Goal: Check status: Check status

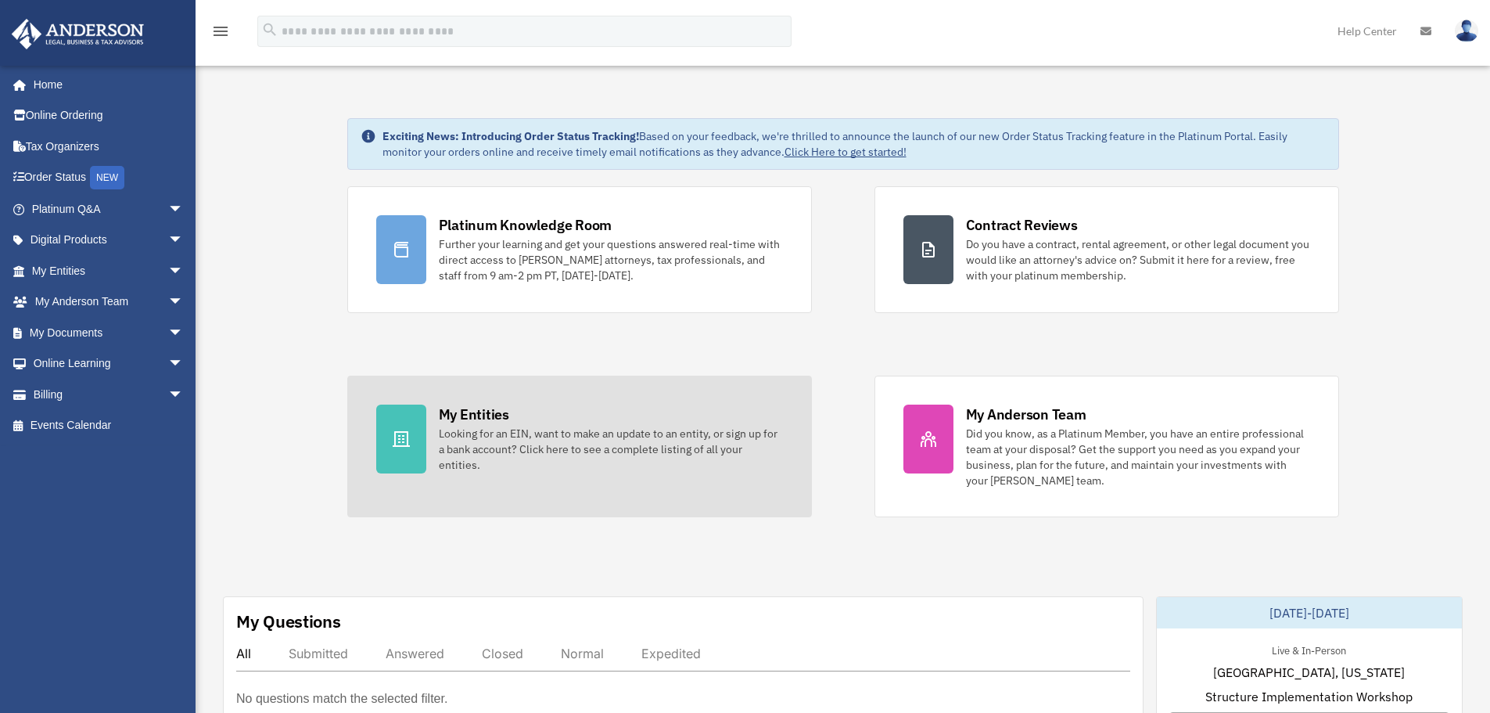
click at [623, 440] on div "Looking for an EIN, want to make an update to an entity, or sign up for a bank …" at bounding box center [611, 449] width 344 height 47
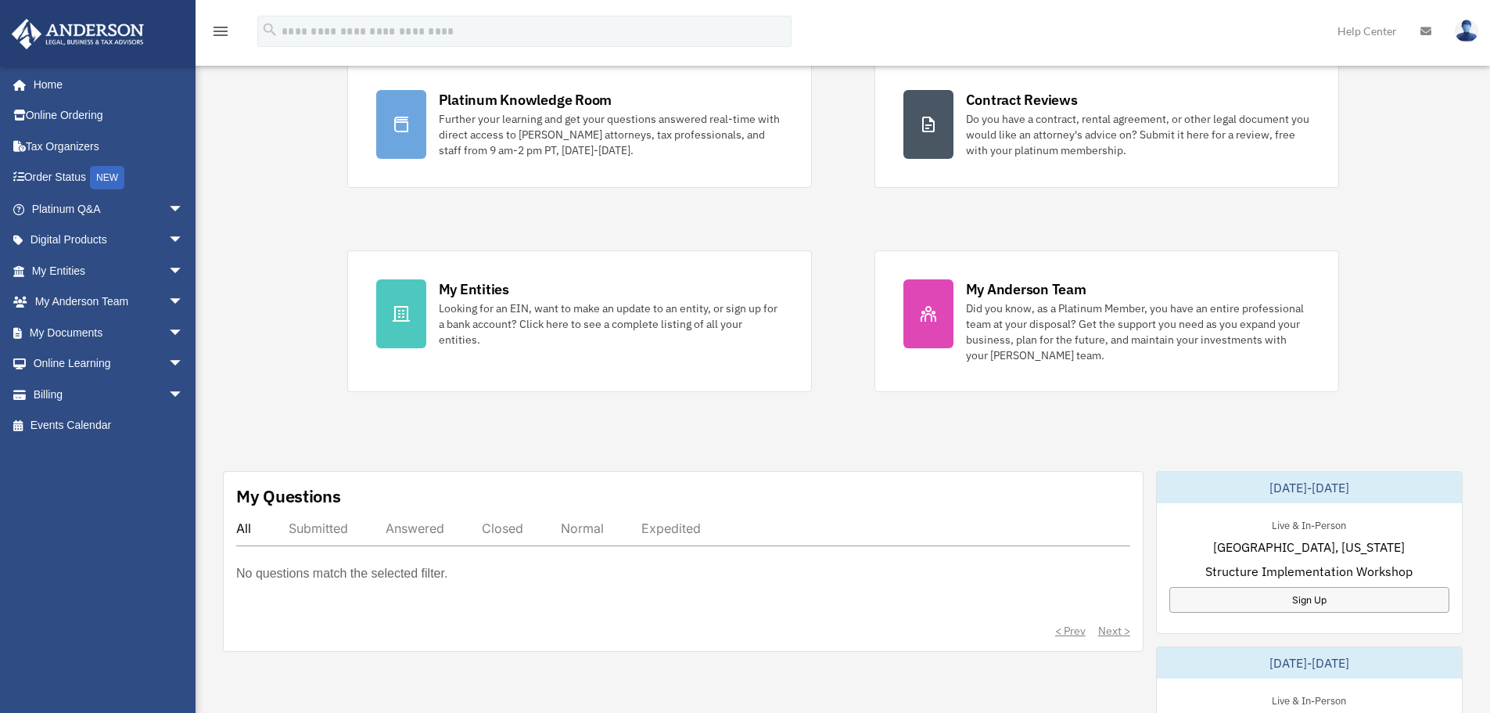
scroll to position [131, 0]
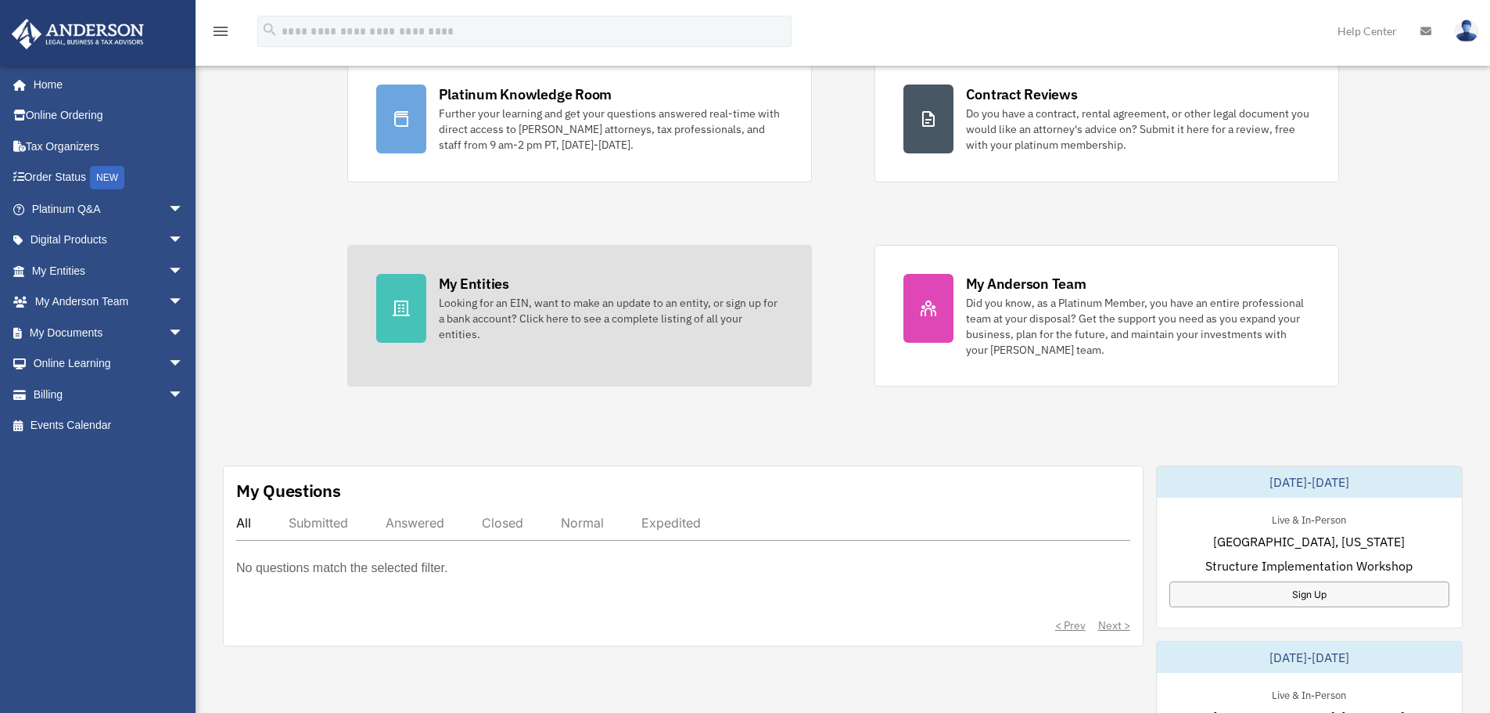
click at [630, 275] on div "My Entities Looking for an EIN, want to make an update to an entity, or sign up…" at bounding box center [611, 308] width 344 height 68
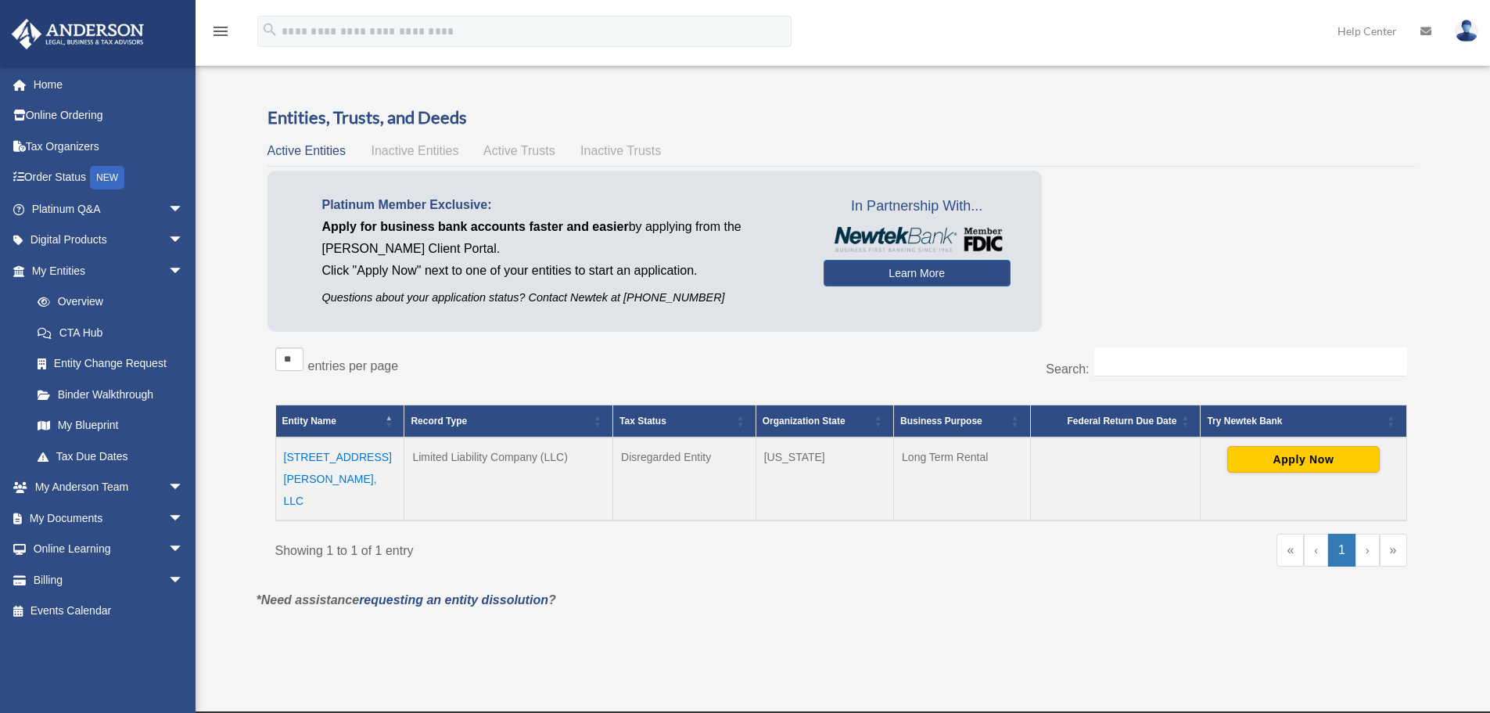
click at [774, 462] on td "Oklahoma" at bounding box center [825, 478] width 138 height 83
click at [809, 462] on td "Oklahoma" at bounding box center [825, 478] width 138 height 83
click at [683, 458] on td "Disregarded Entity" at bounding box center [684, 478] width 143 height 83
click at [682, 458] on td "Disregarded Entity" at bounding box center [684, 478] width 143 height 83
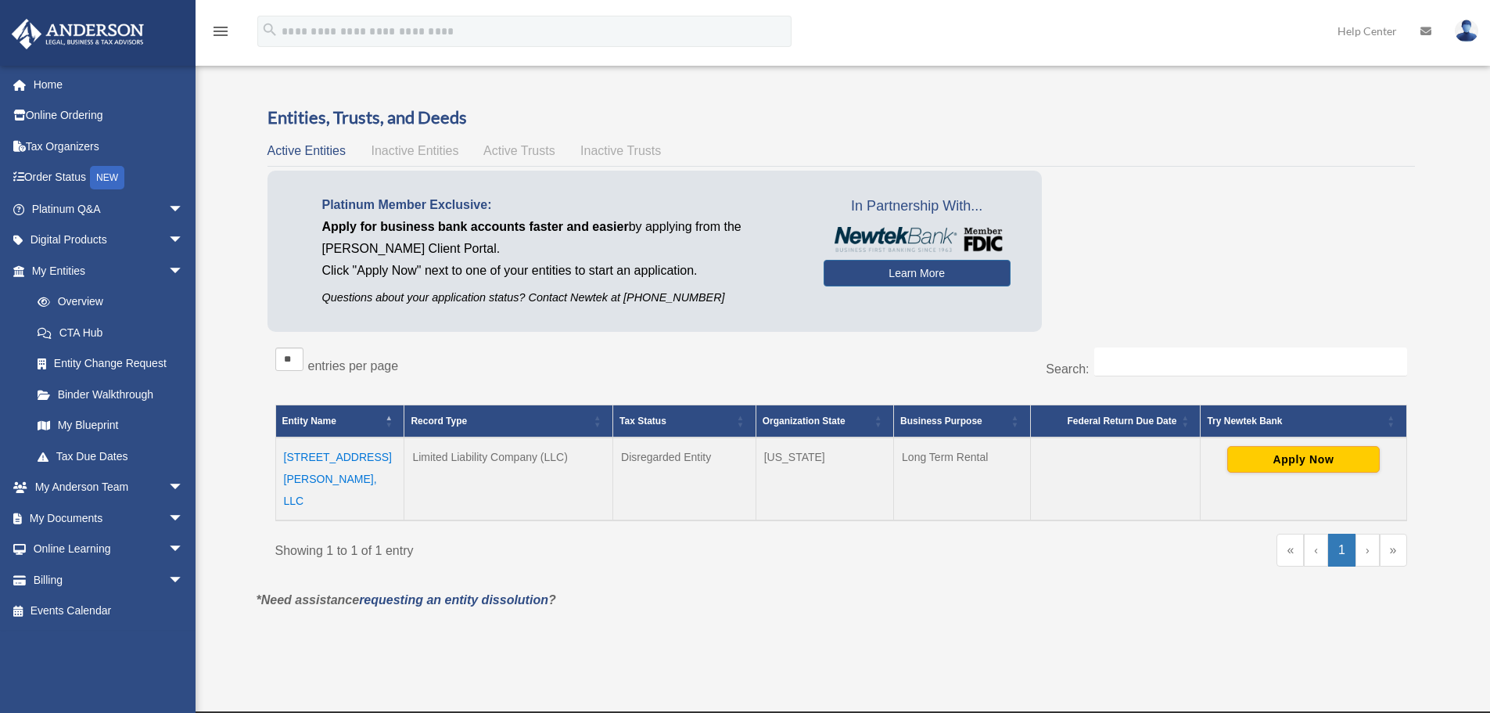
click at [547, 450] on td "Limited Liability Company (LLC)" at bounding box center [508, 478] width 209 height 83
click at [340, 458] on td "3633 Pete St, LLC" at bounding box center [339, 478] width 129 height 83
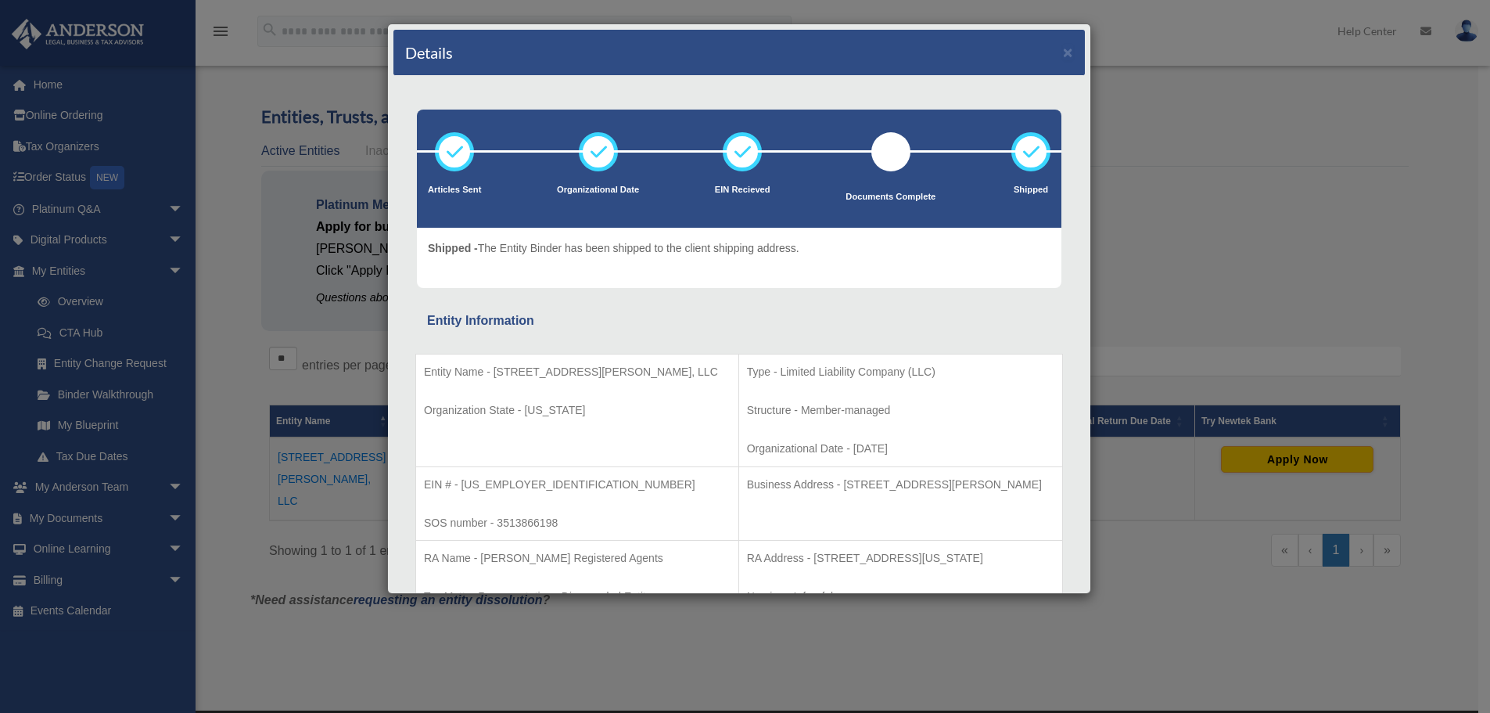
click at [1011, 158] on icon at bounding box center [1031, 151] width 47 height 47
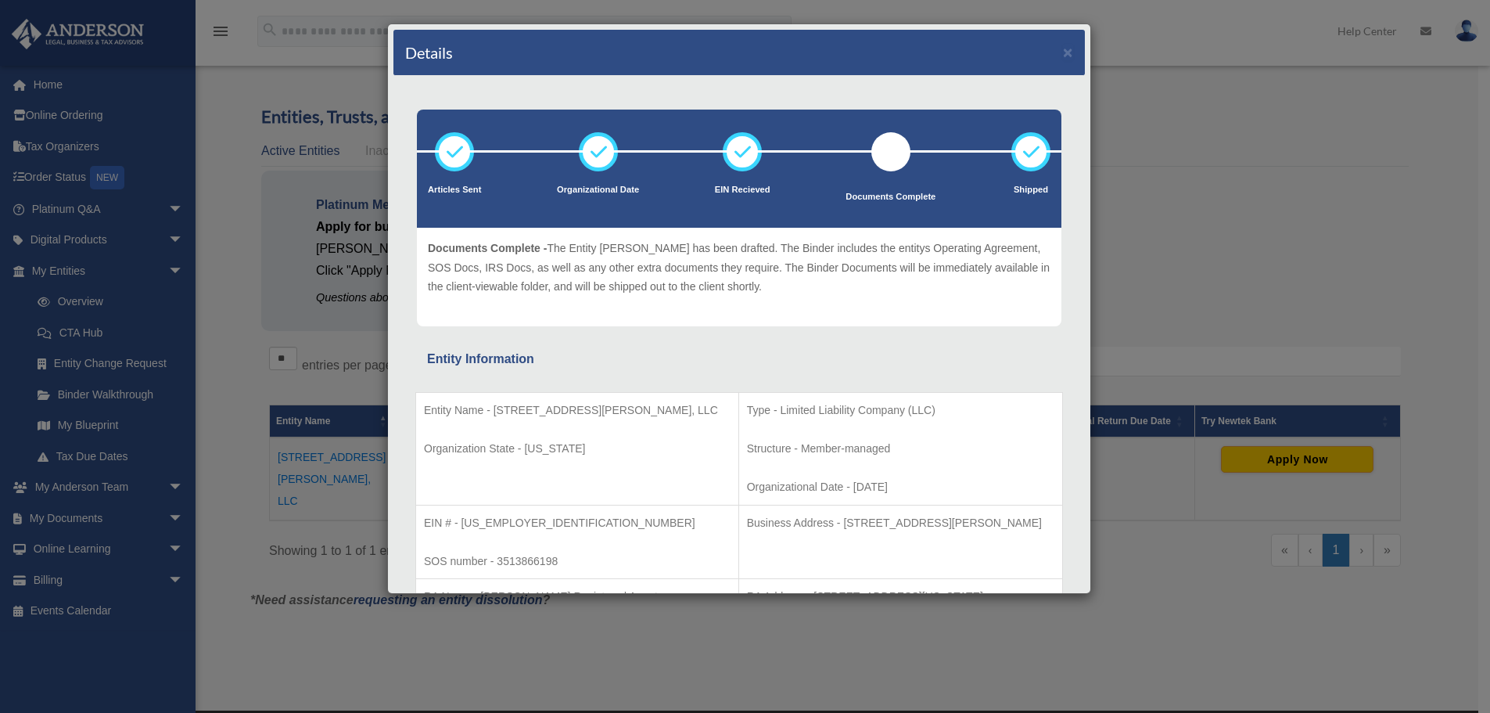
click at [875, 152] on div "Articles Sent Organizational Date EIN Recieved Documents Complete Shipped" at bounding box center [739, 169] width 645 height 118
click at [881, 154] on div at bounding box center [890, 151] width 39 height 39
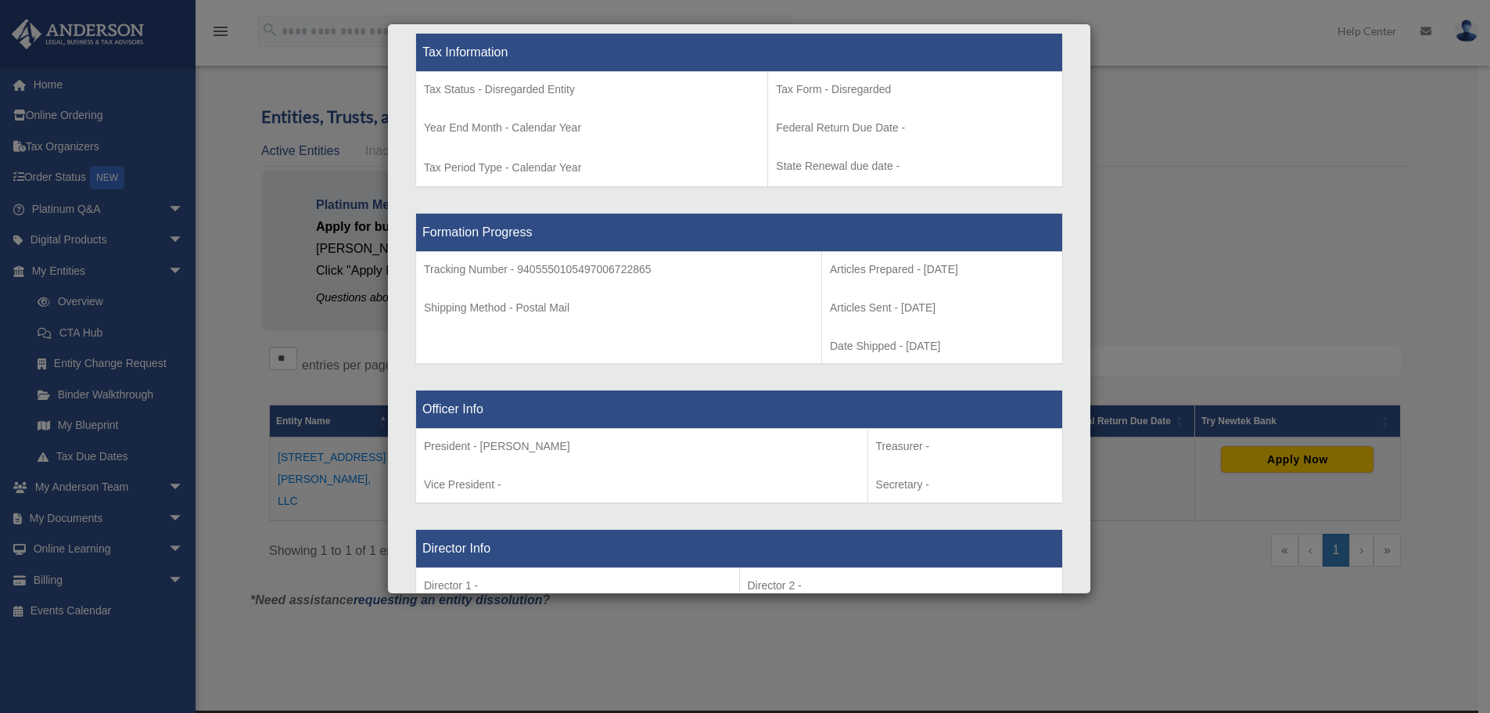
scroll to position [652, 0]
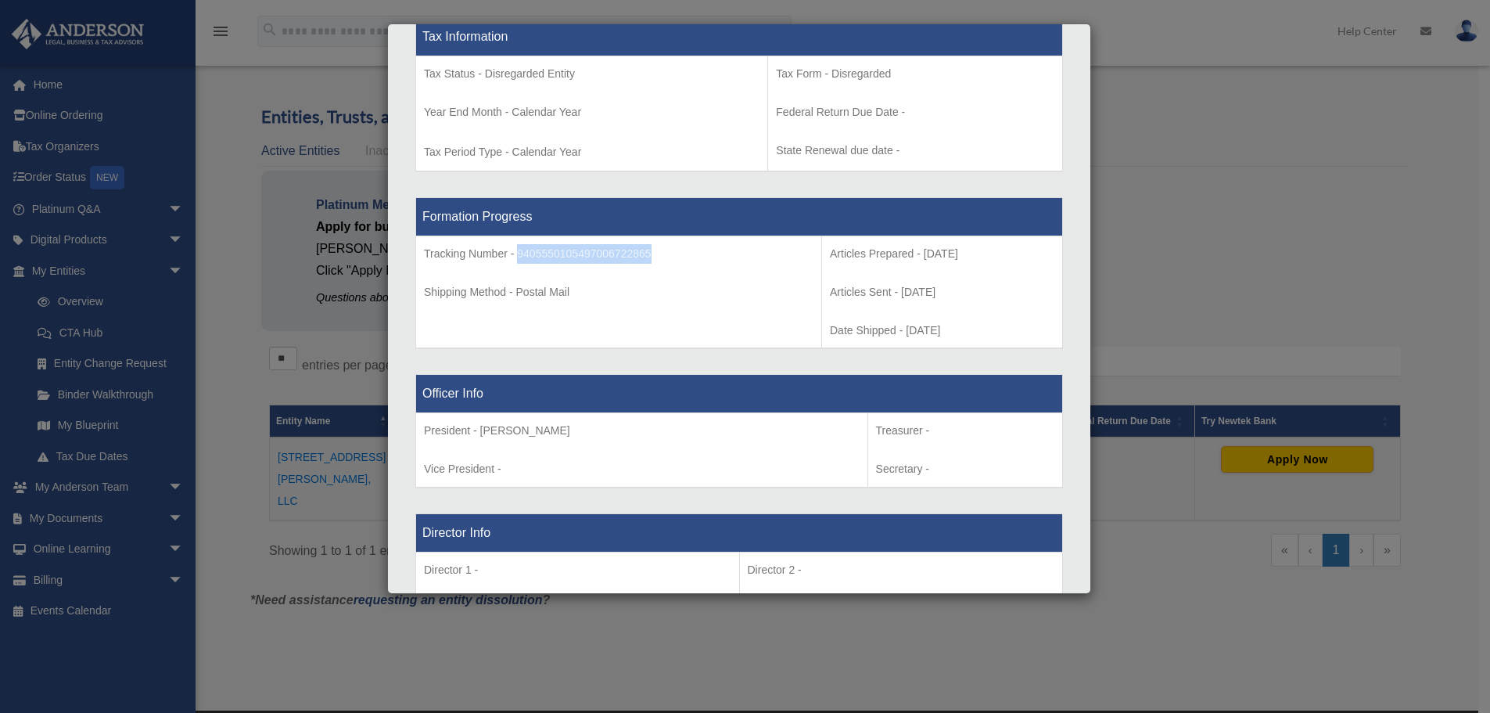
drag, startPoint x: 555, startPoint y: 278, endPoint x: 659, endPoint y: 269, distance: 103.7
click at [659, 264] on p "Tracking Number - 9405550105497006722865" at bounding box center [619, 254] width 390 height 20
copy p "9405550105497006722865"
click at [1176, 165] on div "Details × Articles Sent Organizational Date" at bounding box center [745, 356] width 1490 height 713
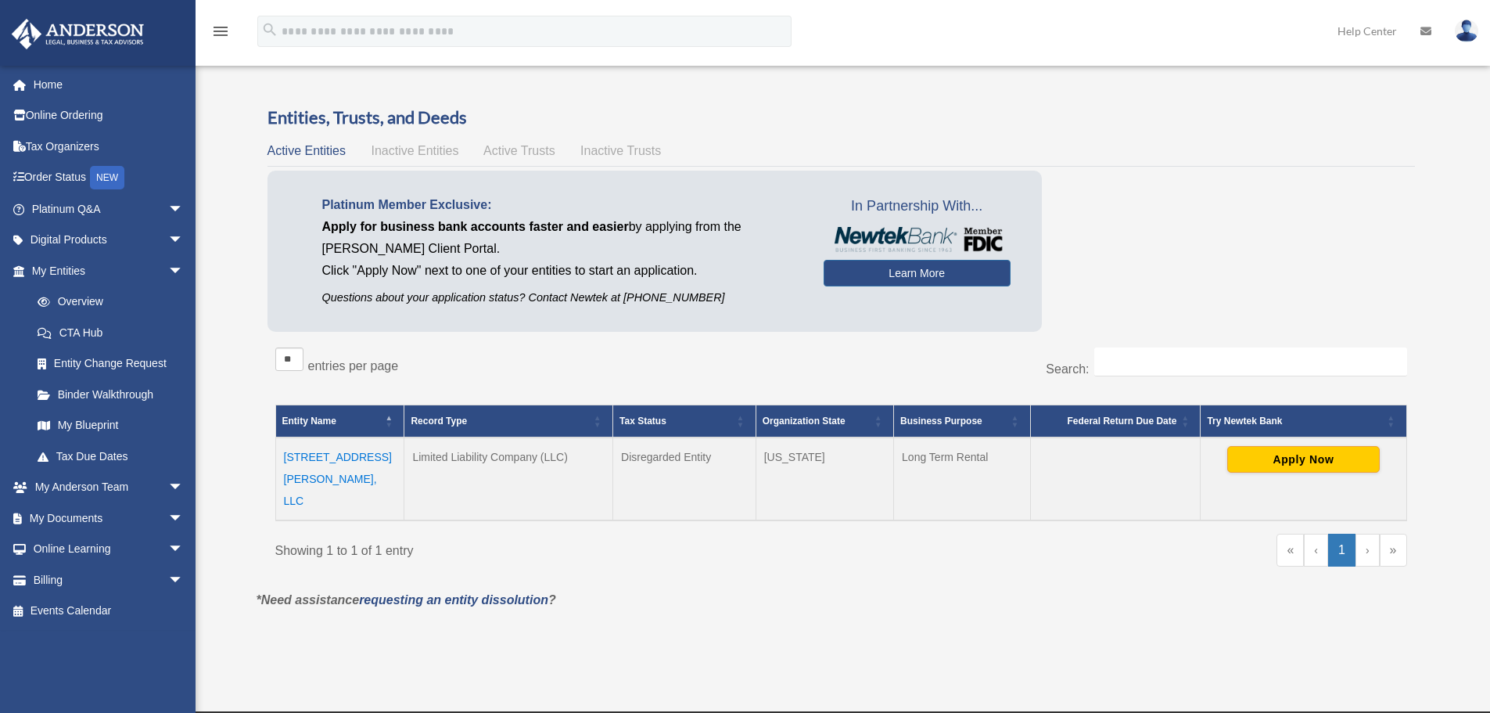
click at [1270, 248] on div "Platinum Member Exclusive: Apply for business bank accounts faster and easier b…" at bounding box center [842, 255] width 1148 height 168
click at [103, 397] on link "Binder Walkthrough" at bounding box center [114, 394] width 185 height 31
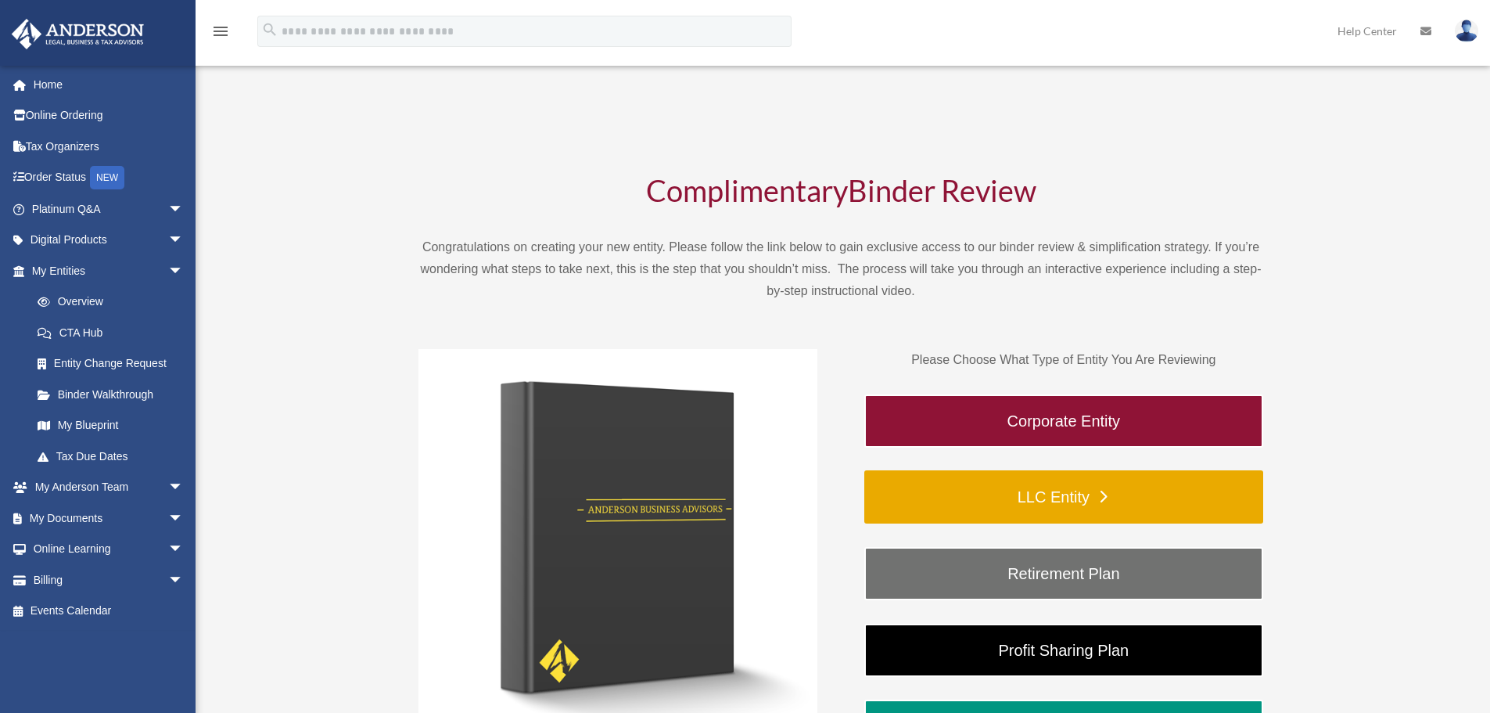
click at [1057, 505] on link "LLC Entity" at bounding box center [1063, 496] width 399 height 53
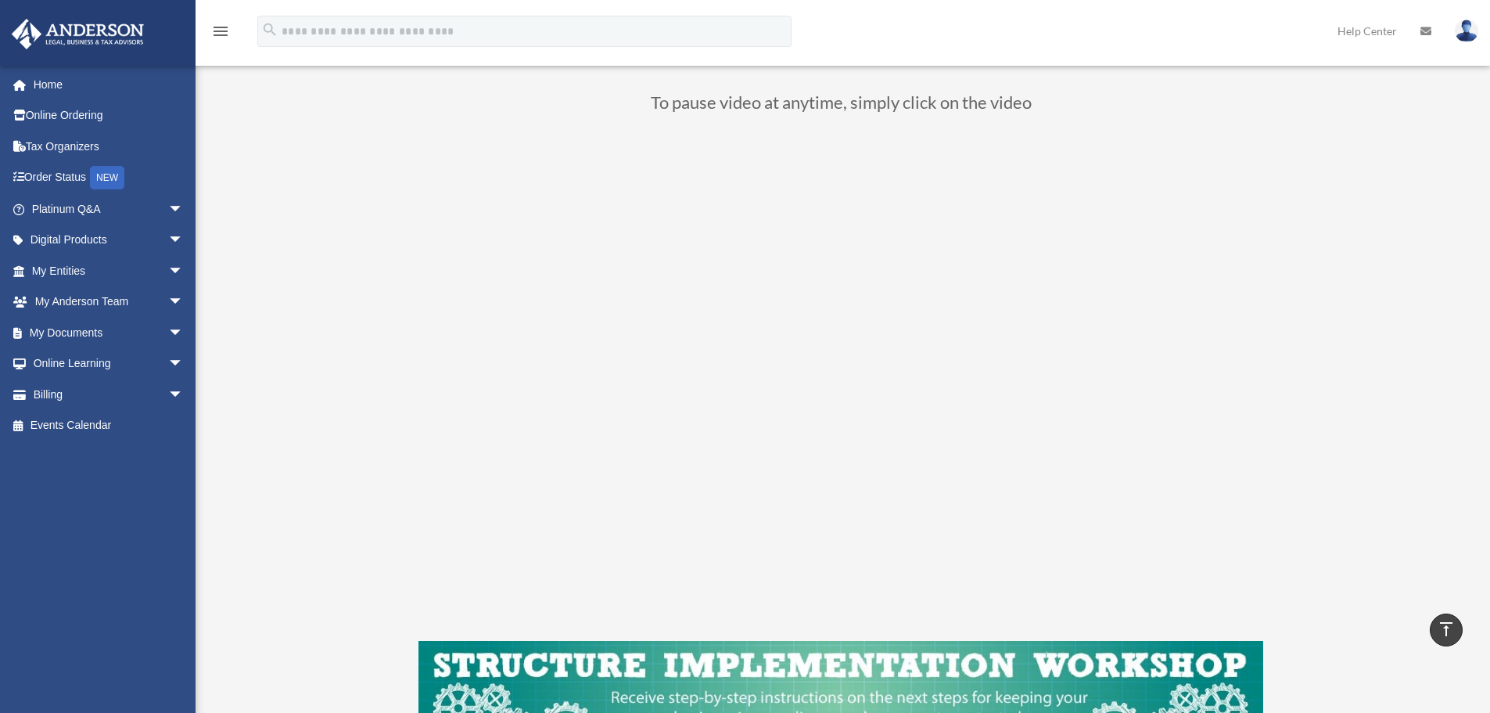
scroll to position [131, 0]
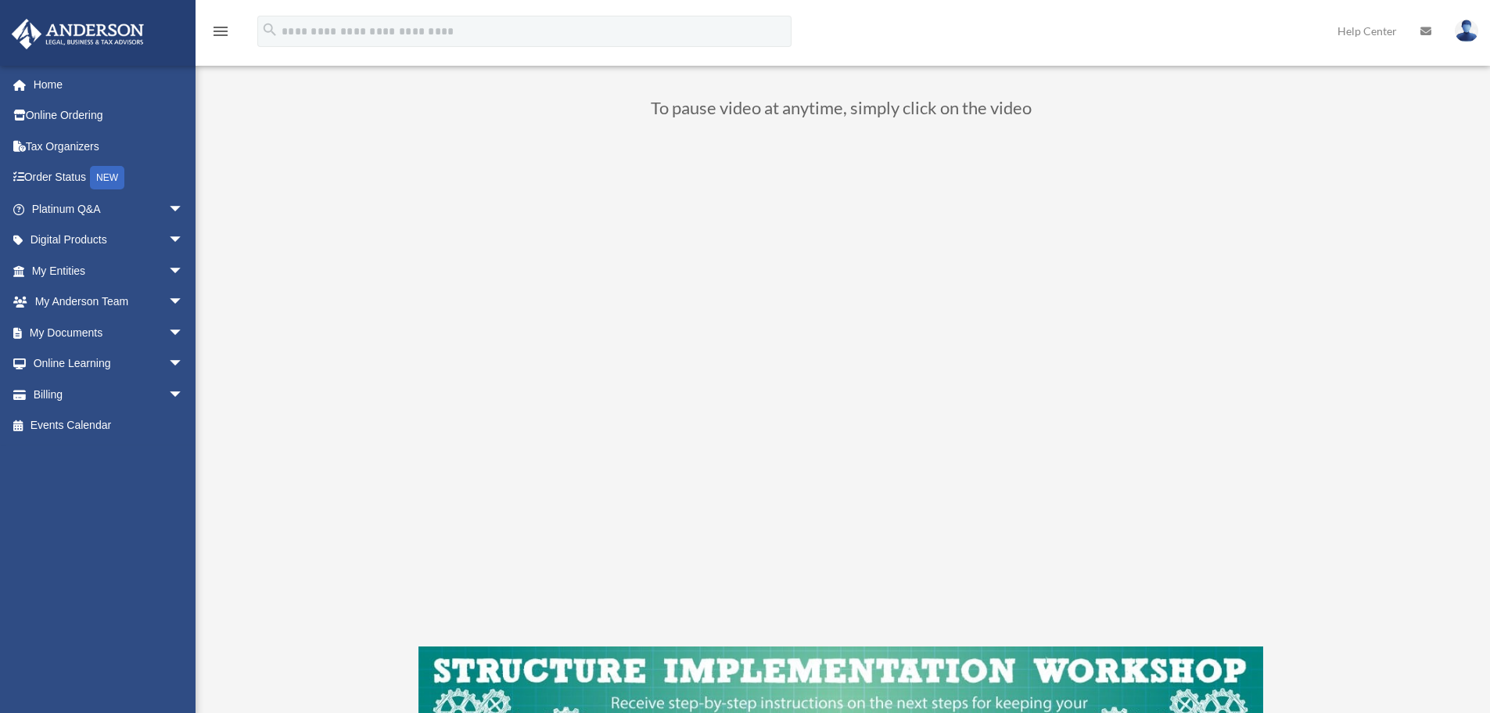
click at [1320, 456] on div "LLC Entity To pause video at anytime, simply click on the video" at bounding box center [841, 413] width 1169 height 876
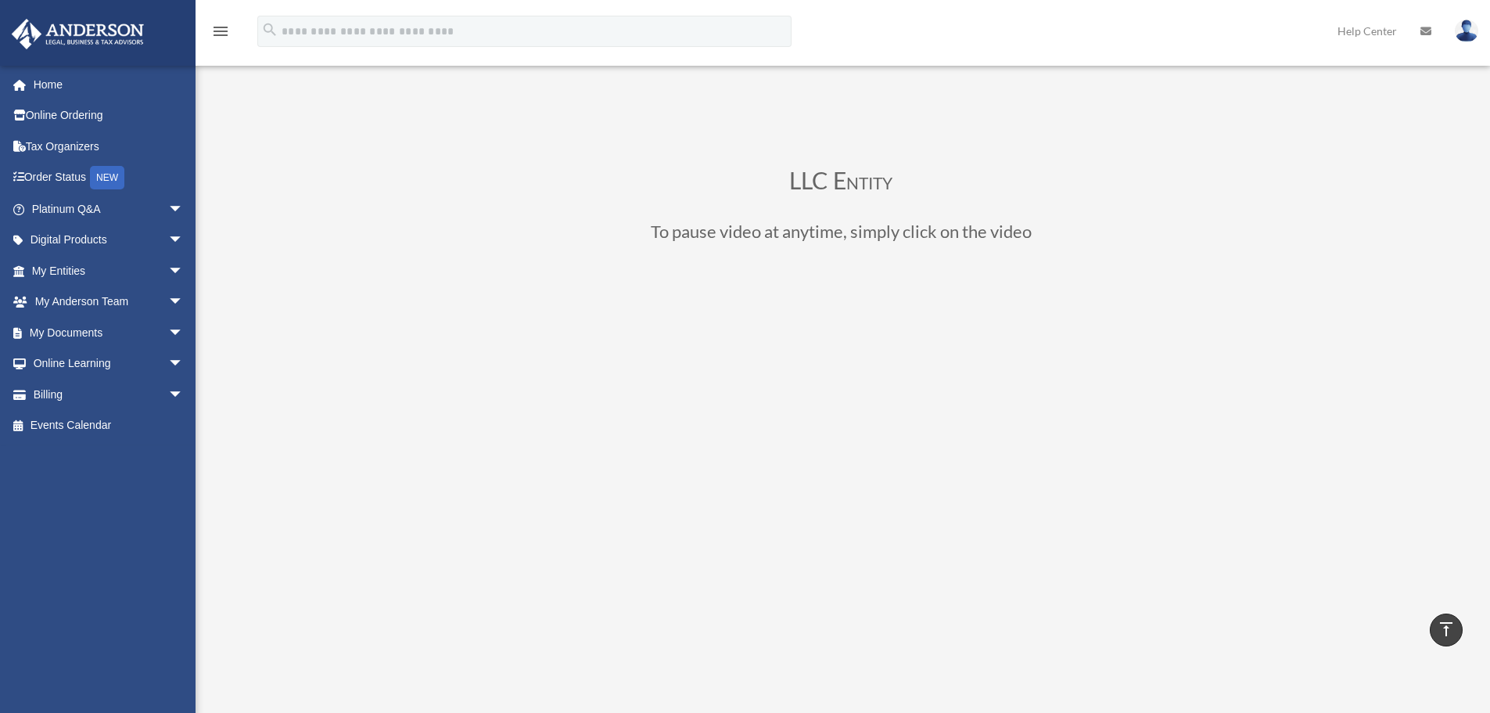
scroll to position [0, 0]
click at [70, 111] on link "Online Ordering" at bounding box center [109, 115] width 196 height 31
click at [48, 79] on link "Home" at bounding box center [109, 84] width 196 height 31
